Goal: Task Accomplishment & Management: Manage account settings

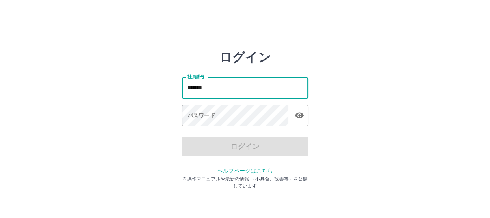
type input "*******"
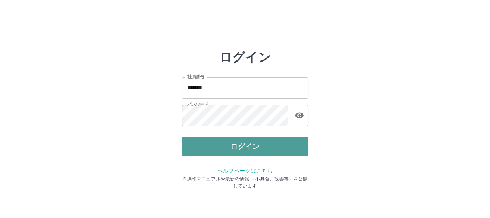
click at [221, 143] on button "ログイン" at bounding box center [245, 146] width 126 height 20
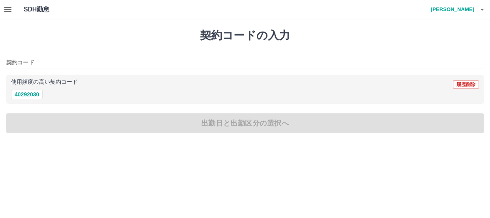
click at [8, 6] on icon "button" at bounding box center [7, 9] width 9 height 9
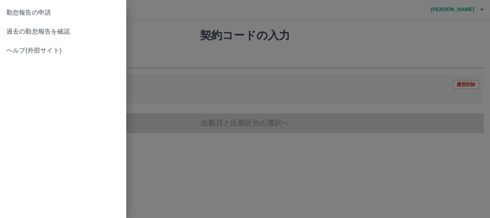
drag, startPoint x: 36, startPoint y: 31, endPoint x: 40, endPoint y: 31, distance: 4.0
click at [37, 31] on span "過去の勤怠報告を確認" at bounding box center [63, 31] width 114 height 9
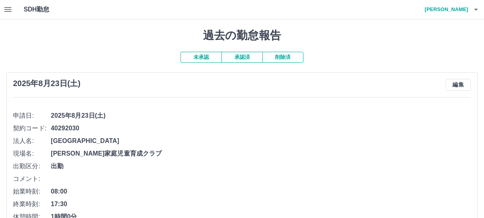
click at [204, 59] on button "未承認" at bounding box center [201, 57] width 41 height 11
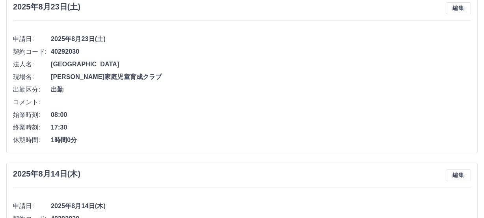
scroll to position [71, 0]
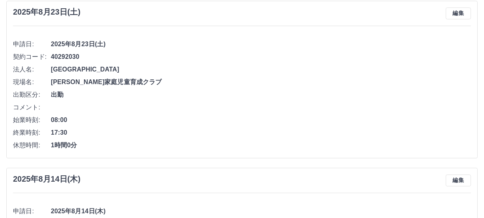
drag, startPoint x: 483, startPoint y: 0, endPoint x: 277, endPoint y: 72, distance: 217.7
click at [276, 73] on span "[GEOGRAPHIC_DATA]" at bounding box center [261, 69] width 420 height 9
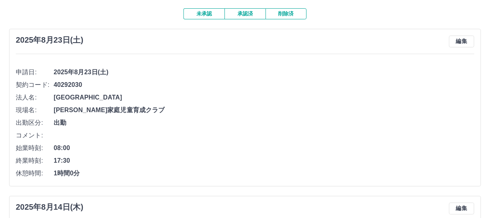
scroll to position [0, 0]
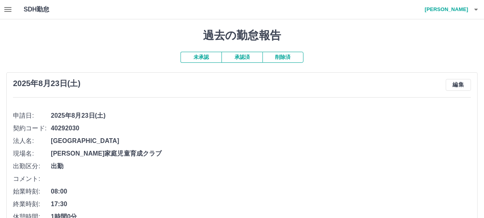
click at [477, 11] on icon "button" at bounding box center [475, 9] width 9 height 9
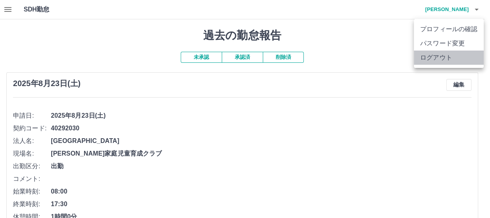
click at [438, 57] on li "ログアウト" at bounding box center [449, 57] width 70 height 14
